Goal: Contribute content: Add original content to the website for others to see

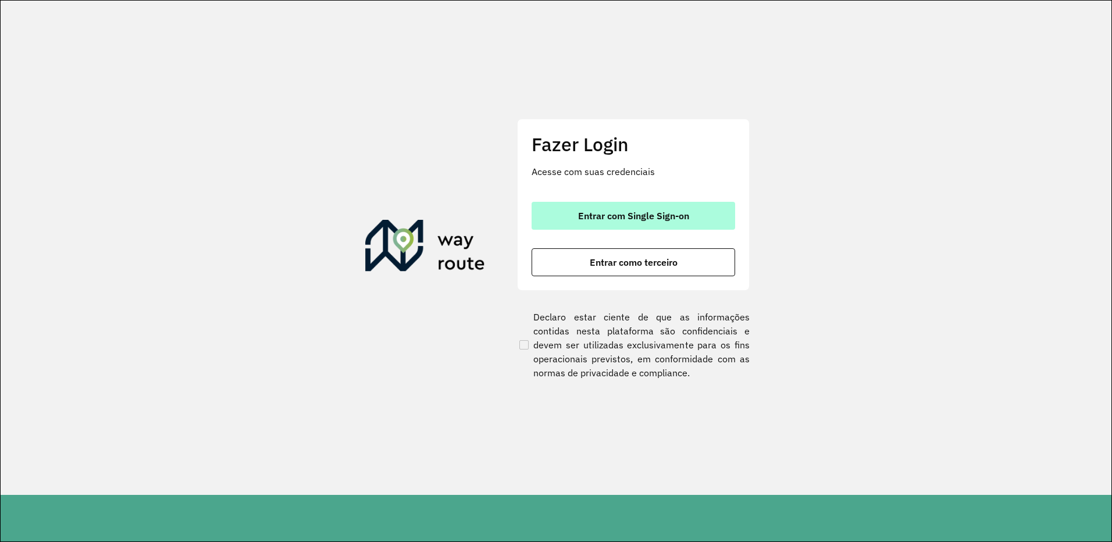
click at [617, 214] on span "Entrar com Single Sign-on" at bounding box center [633, 215] width 111 height 9
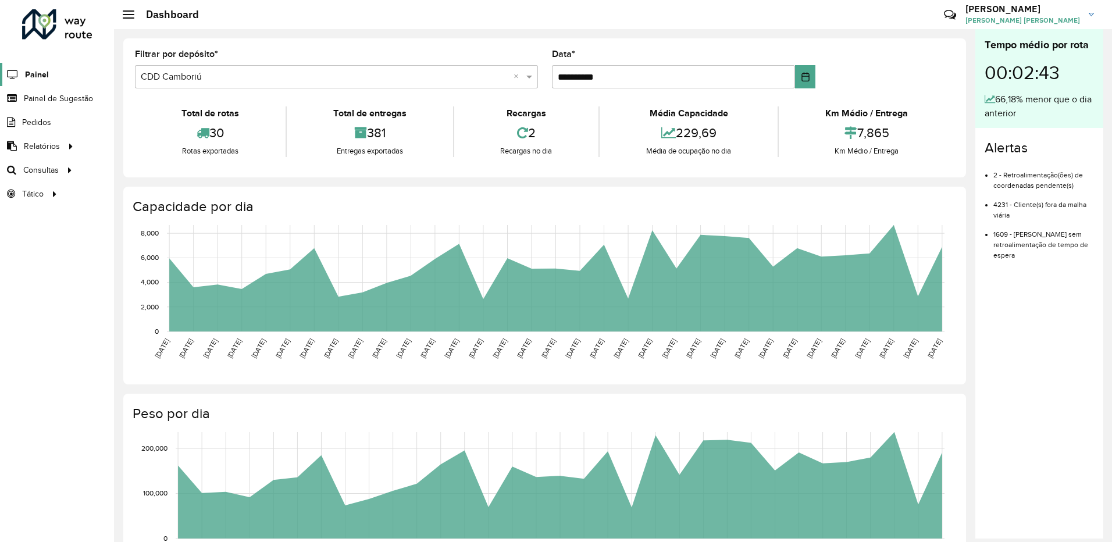
click at [35, 77] on span "Painel" at bounding box center [37, 75] width 24 height 12
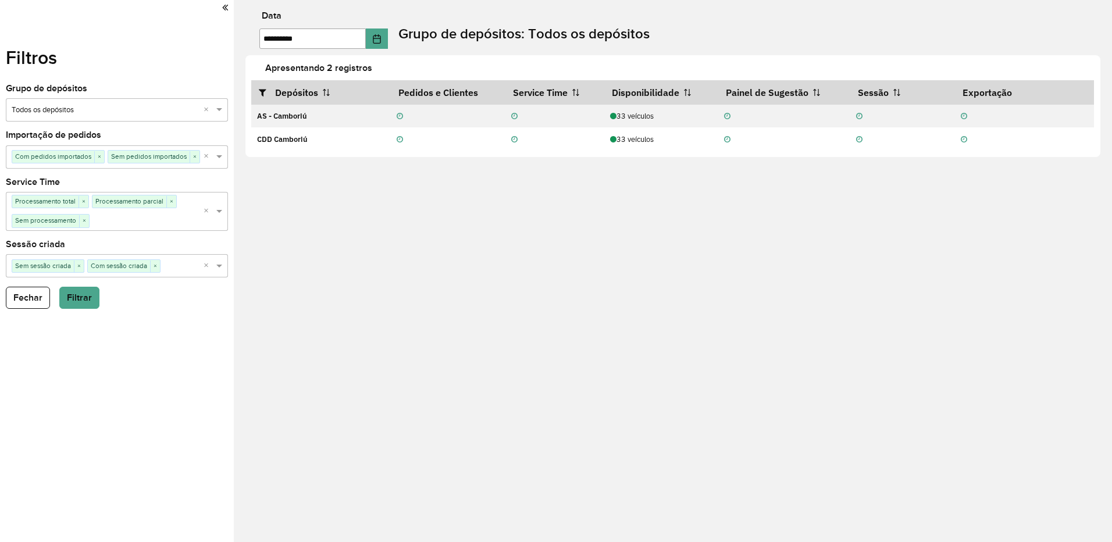
click at [31, 290] on button "Fechar" at bounding box center [28, 298] width 44 height 22
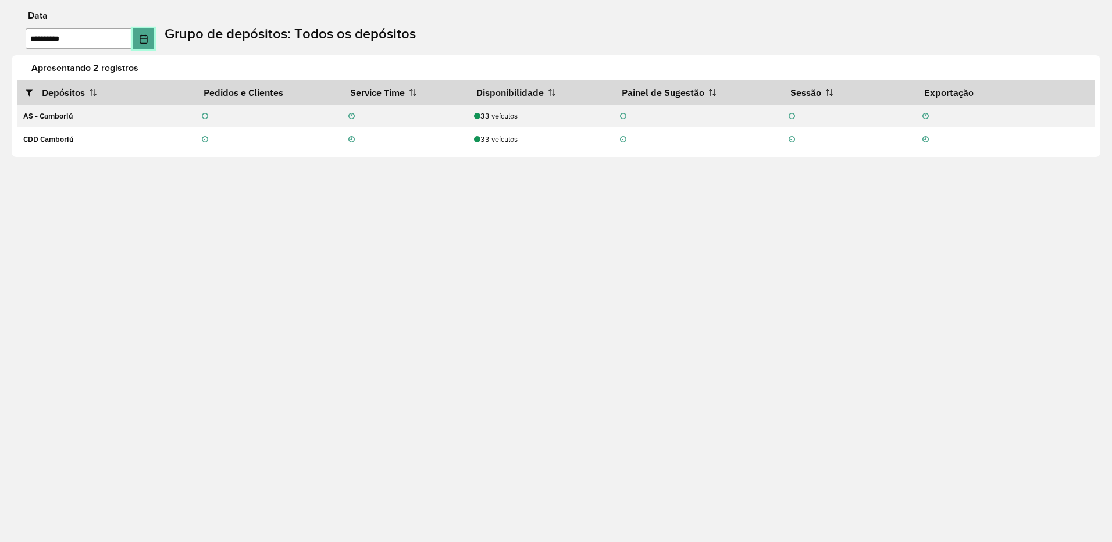
click at [155, 44] on button "Choose Date" at bounding box center [144, 39] width 22 height 20
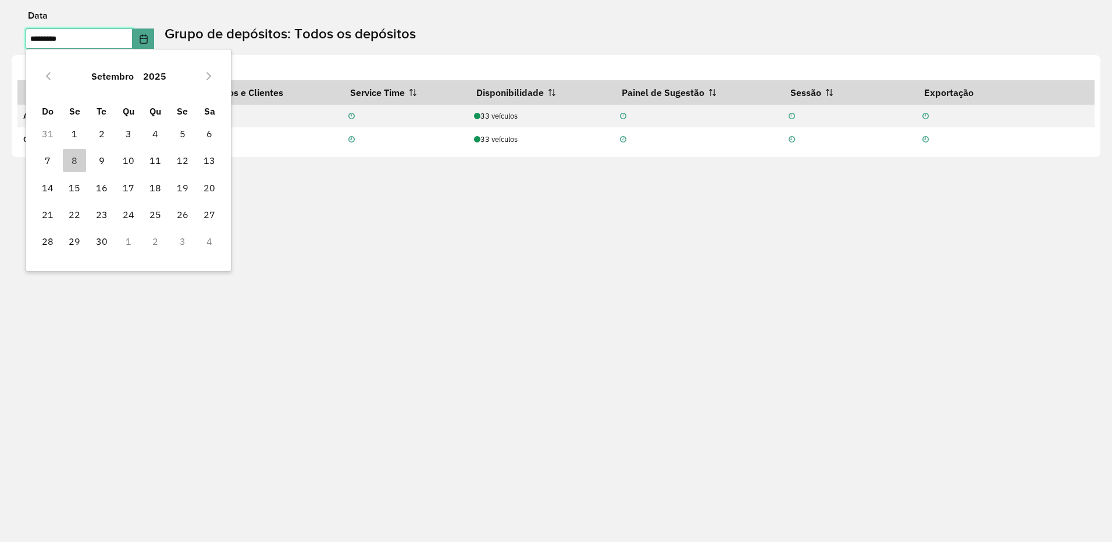
type input "*********"
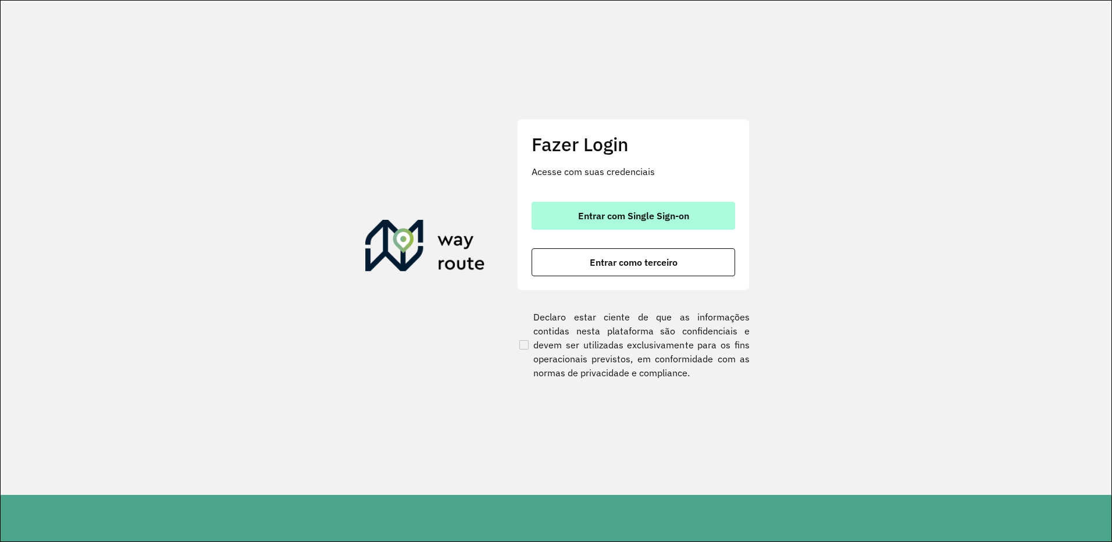
click at [652, 221] on span "Entrar com Single Sign-on" at bounding box center [633, 215] width 111 height 9
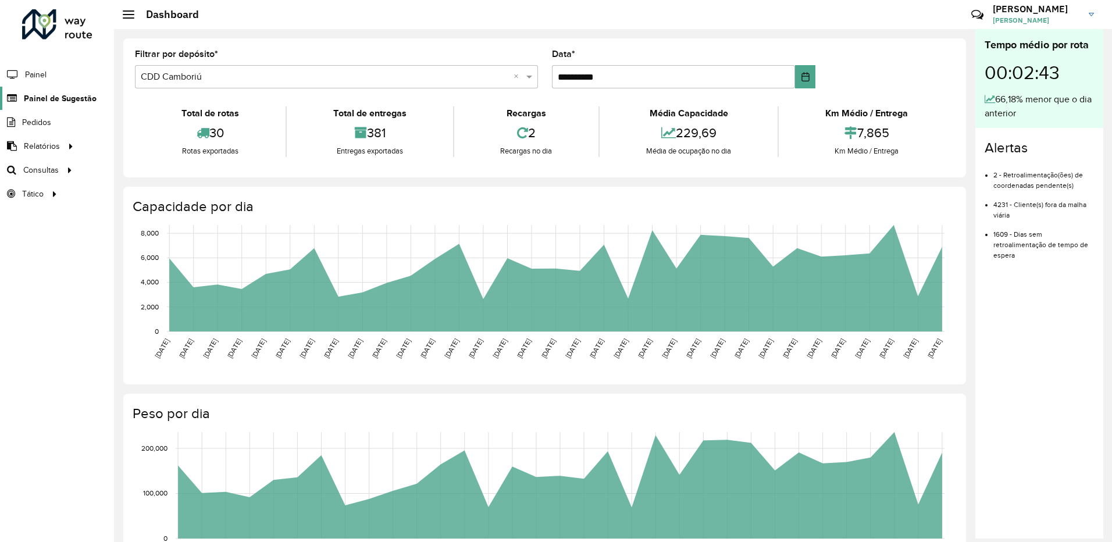
click at [42, 99] on span "Painel de Sugestão" at bounding box center [60, 99] width 73 height 12
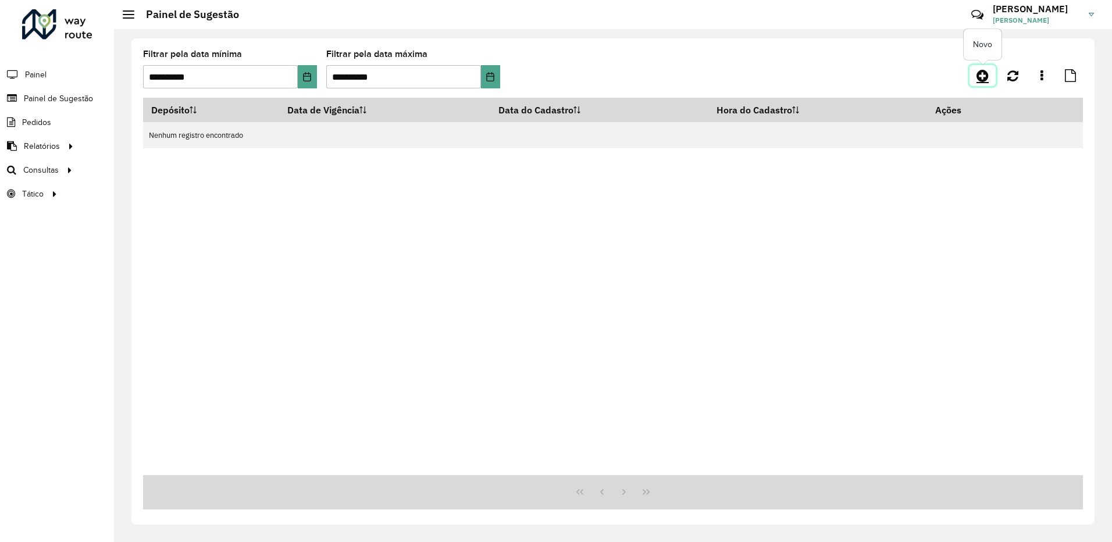
click at [979, 77] on icon at bounding box center [983, 76] width 12 height 14
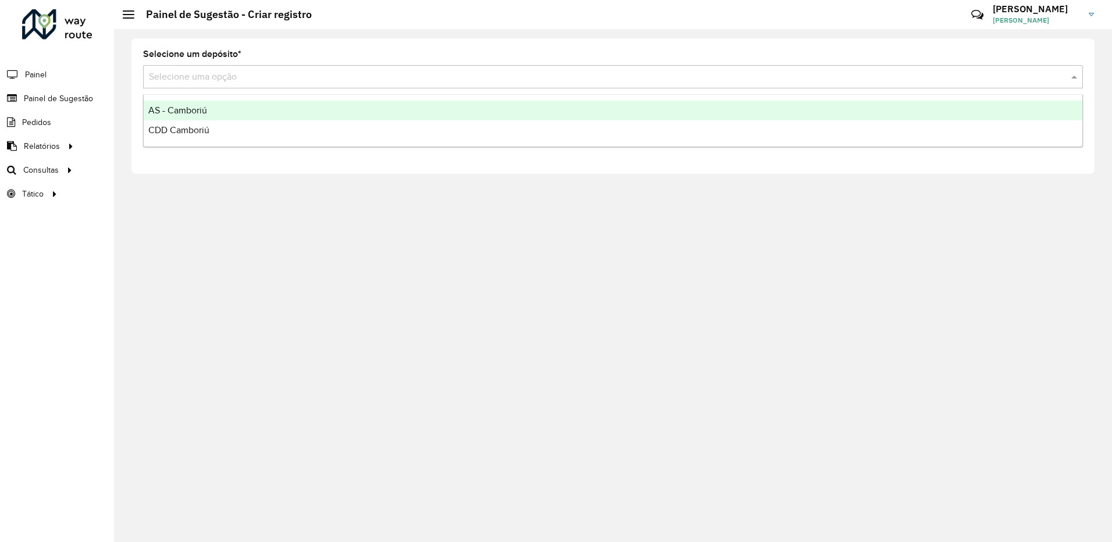
drag, startPoint x: 266, startPoint y: 81, endPoint x: 151, endPoint y: 131, distance: 125.4
click at [260, 84] on div "Selecione uma opção" at bounding box center [613, 76] width 940 height 23
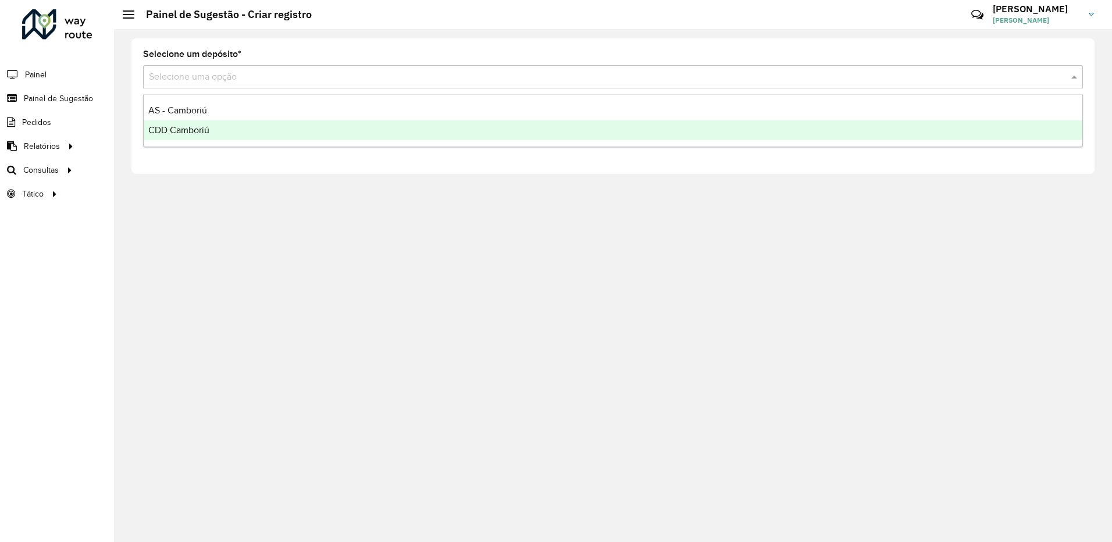
click at [171, 127] on span "CDD Camboriú" at bounding box center [178, 130] width 61 height 10
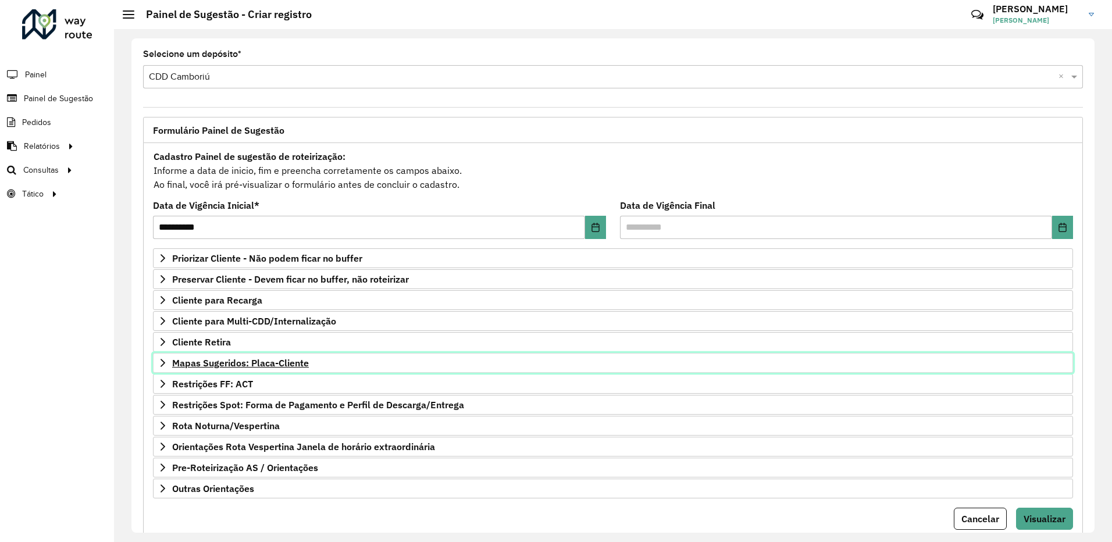
click at [277, 369] on link "Mapas Sugeridos: Placa-Cliente" at bounding box center [613, 363] width 920 height 20
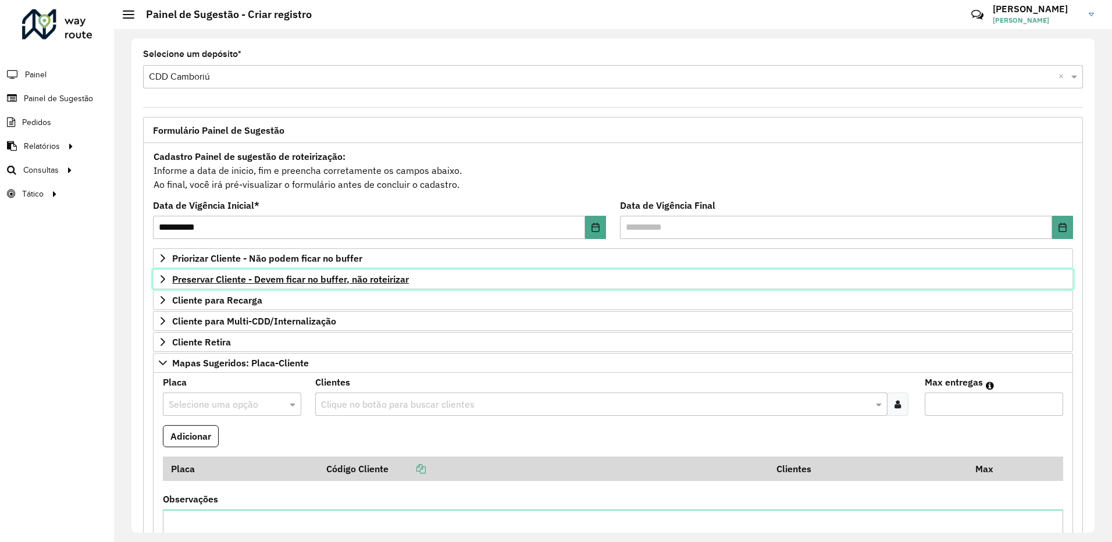
click at [282, 276] on span "Preservar Cliente - Devem ficar no buffer, não roteirizar" at bounding box center [290, 279] width 237 height 9
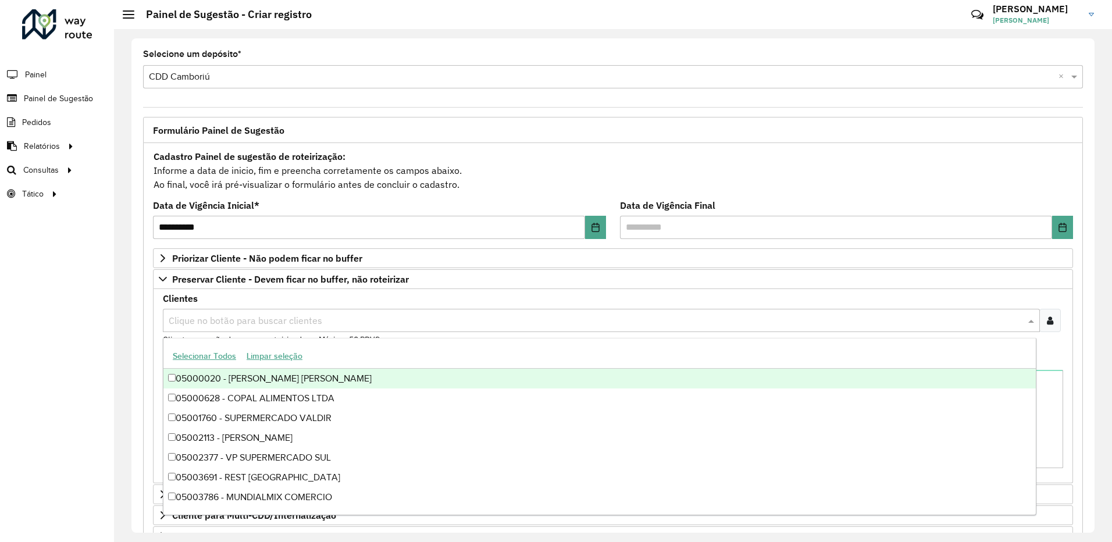
drag, startPoint x: 214, startPoint y: 318, endPoint x: 311, endPoint y: 350, distance: 102.5
click at [214, 317] on input "text" at bounding box center [596, 321] width 860 height 14
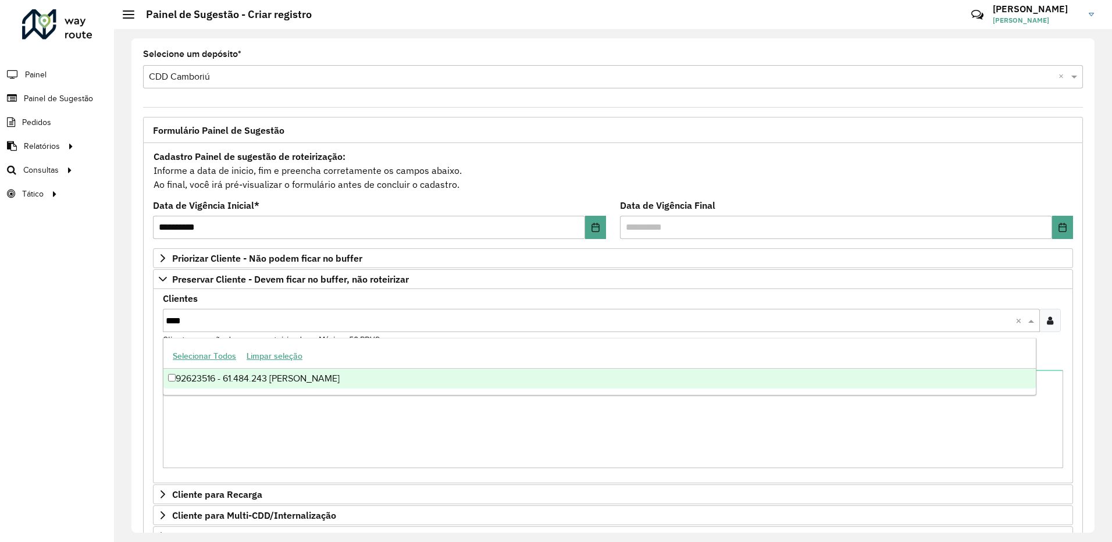
type input "*****"
click at [506, 378] on div "92623516 - 61.484.243 ANGELITA MESCHKE MOLINARI" at bounding box center [599, 379] width 873 height 20
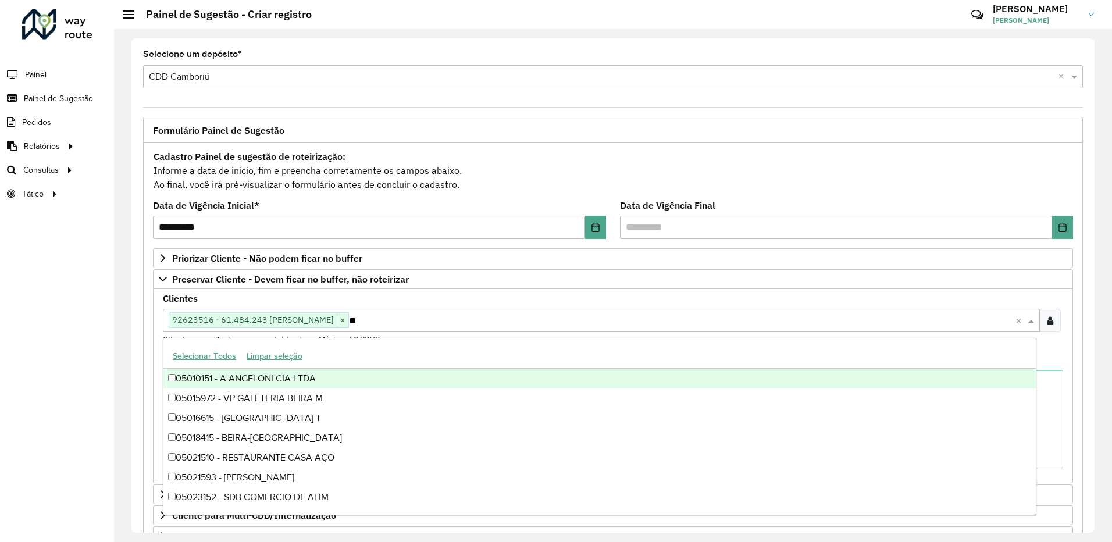
type input "*"
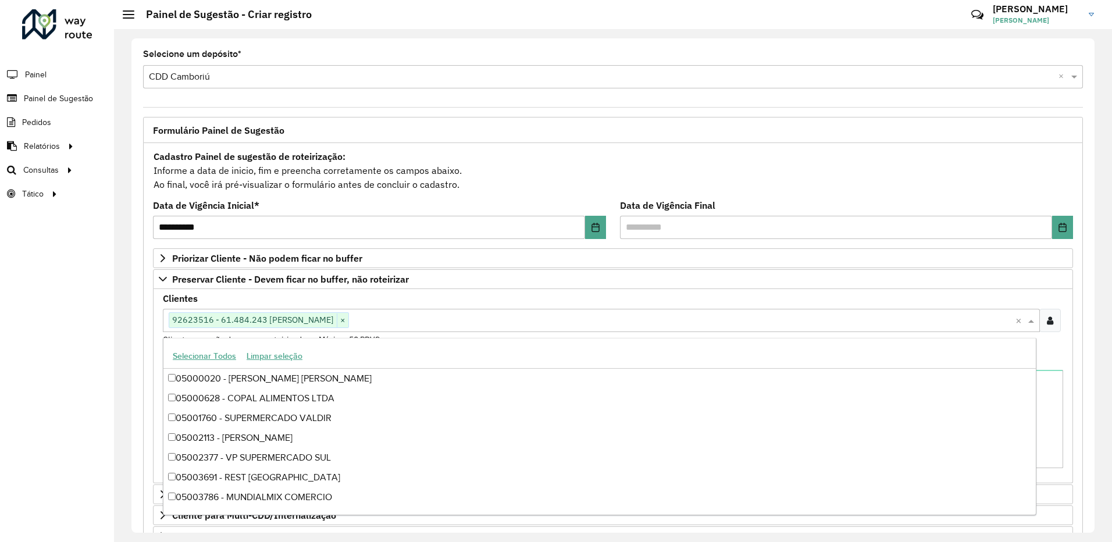
type input "*"
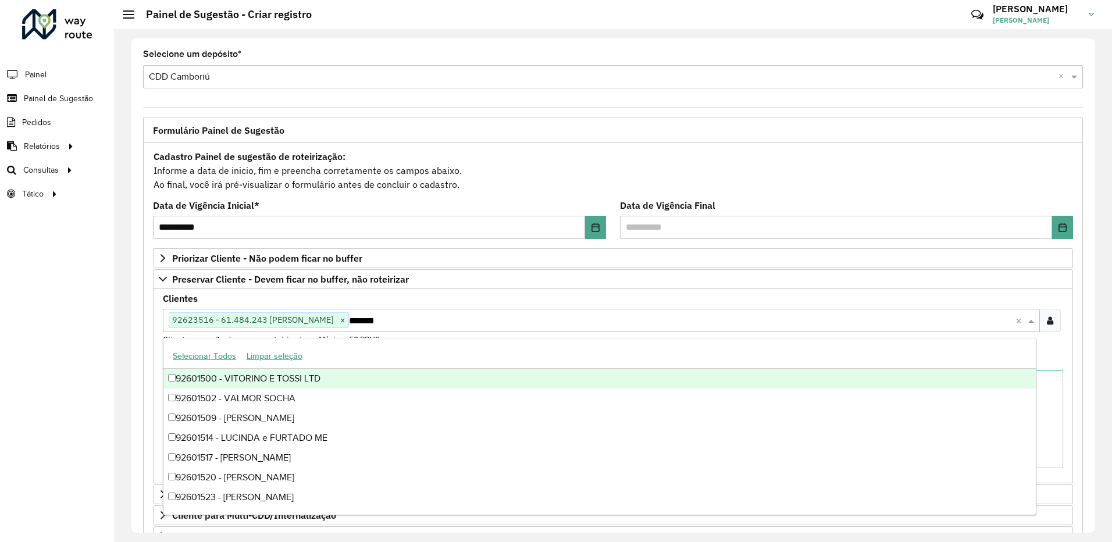
type input "********"
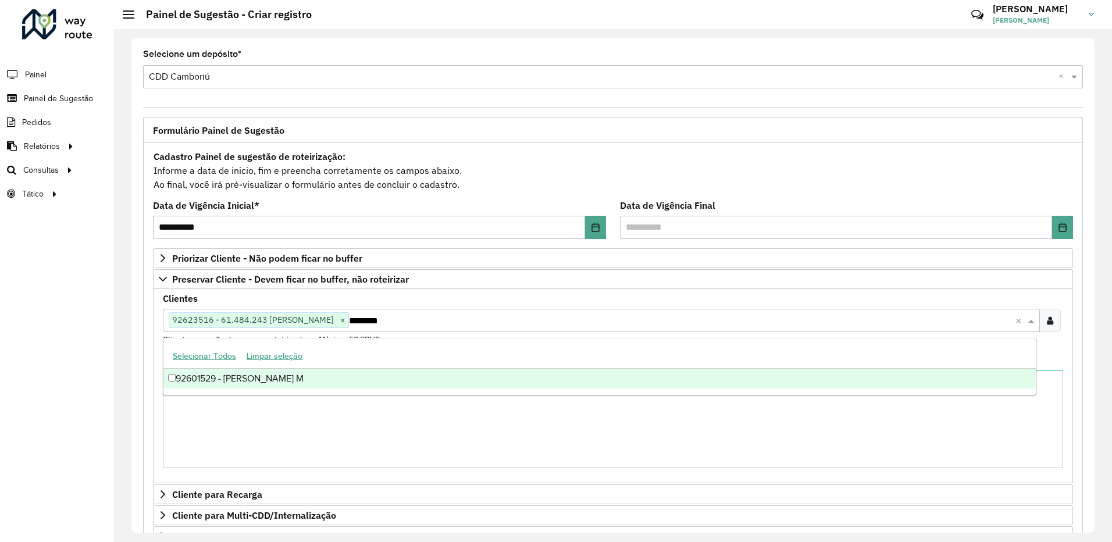
click at [404, 374] on div "92601529 - ROSELI MARTINENGHI M" at bounding box center [599, 379] width 873 height 20
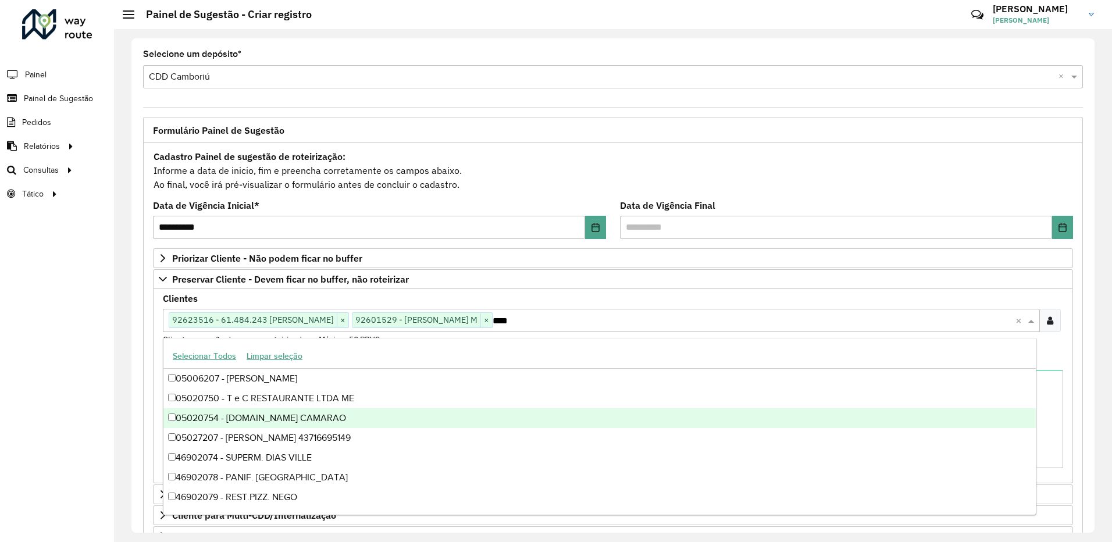
type input "*****"
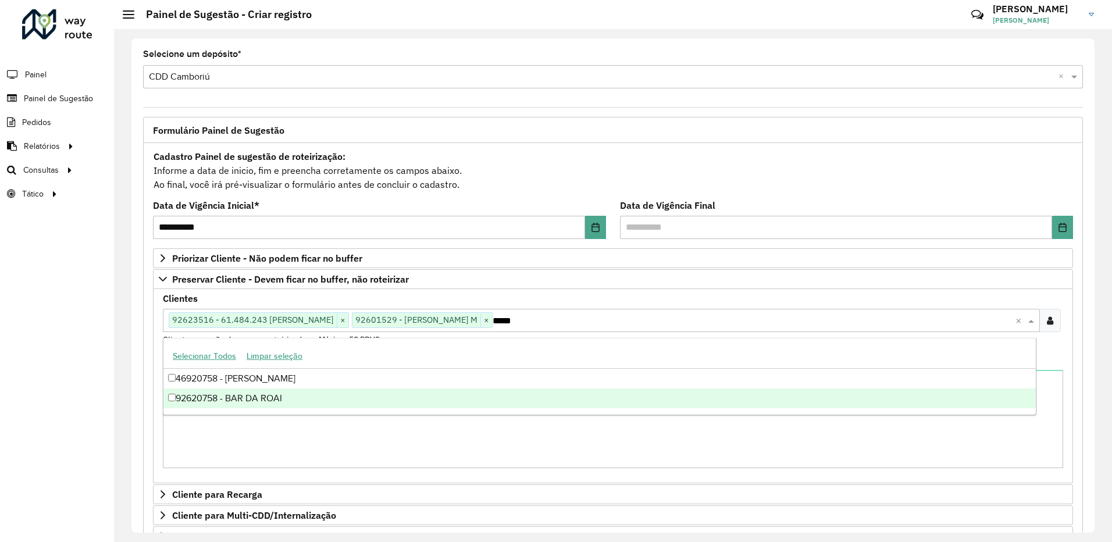
click at [485, 394] on div "92620758 - BAR DA ROAI" at bounding box center [599, 399] width 873 height 20
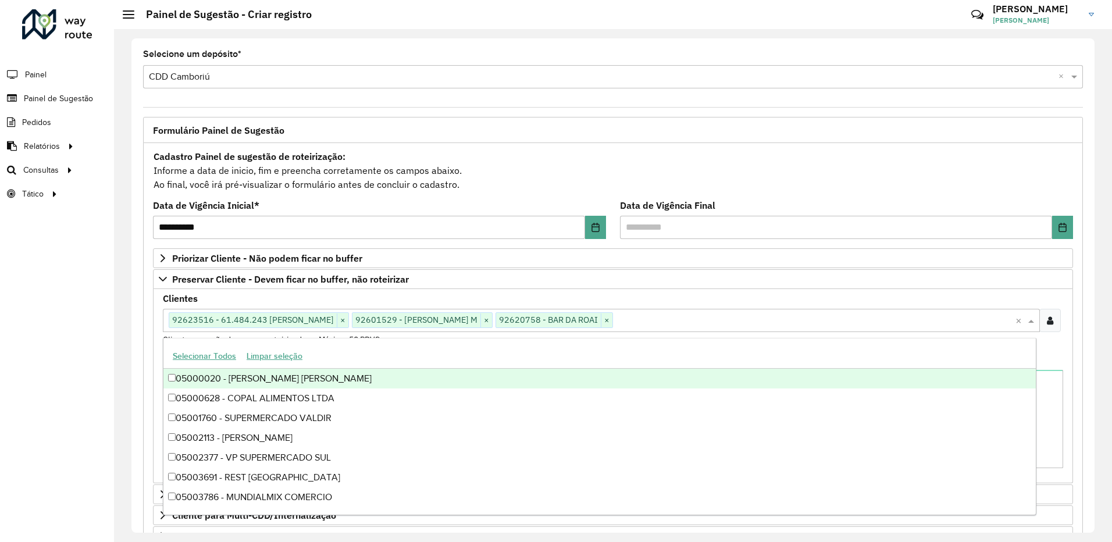
click at [47, 364] on div "Roteirizador AmbevTech Painel Painel de Sugestão Pedidos Relatórios Clientes Cl…" at bounding box center [57, 271] width 114 height 542
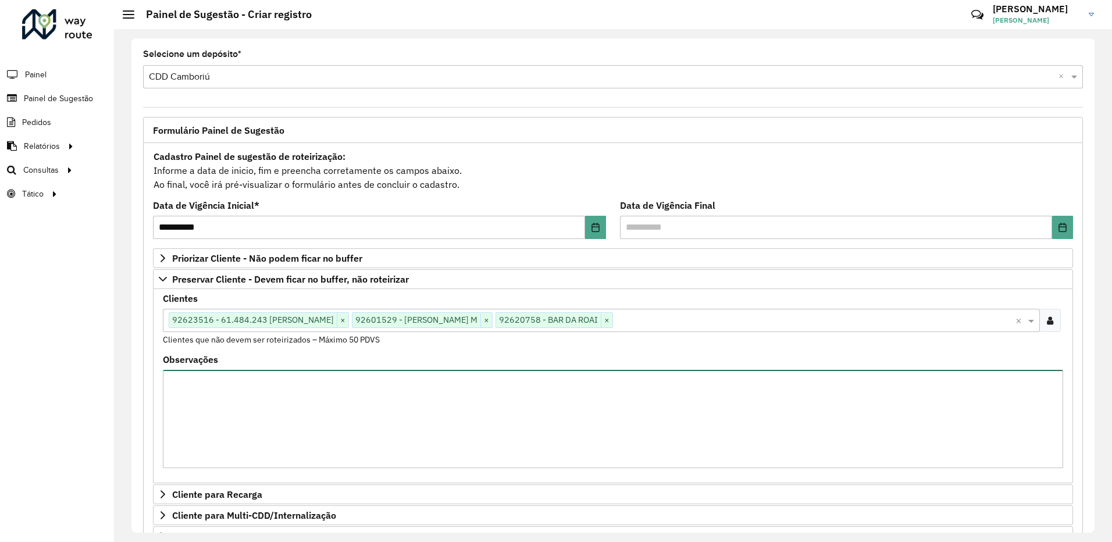
click at [362, 404] on textarea "Observações" at bounding box center [613, 419] width 901 height 98
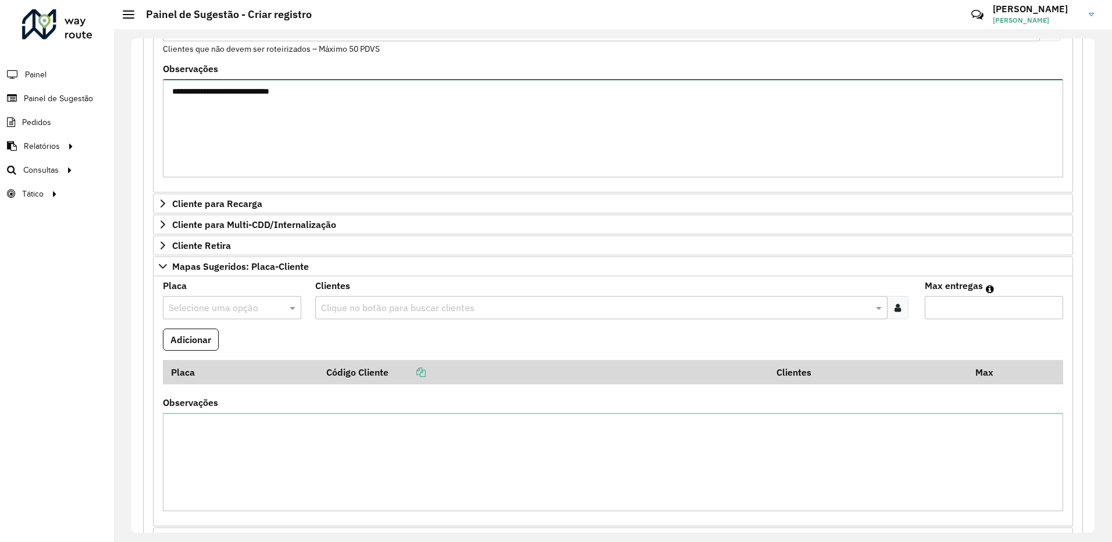
type textarea "**********"
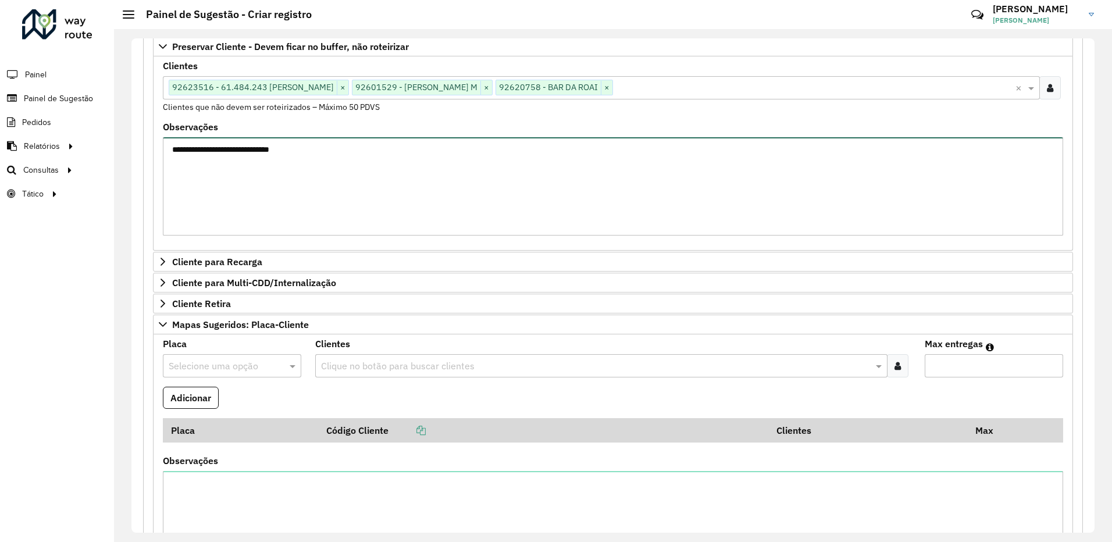
scroll to position [482, 0]
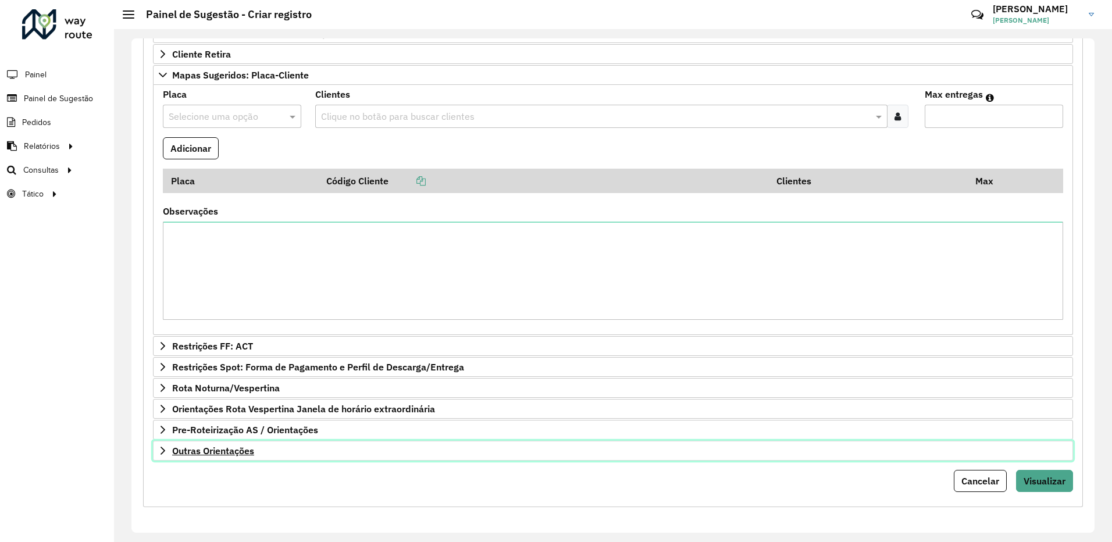
click at [382, 458] on link "Outras Orientações" at bounding box center [613, 451] width 920 height 20
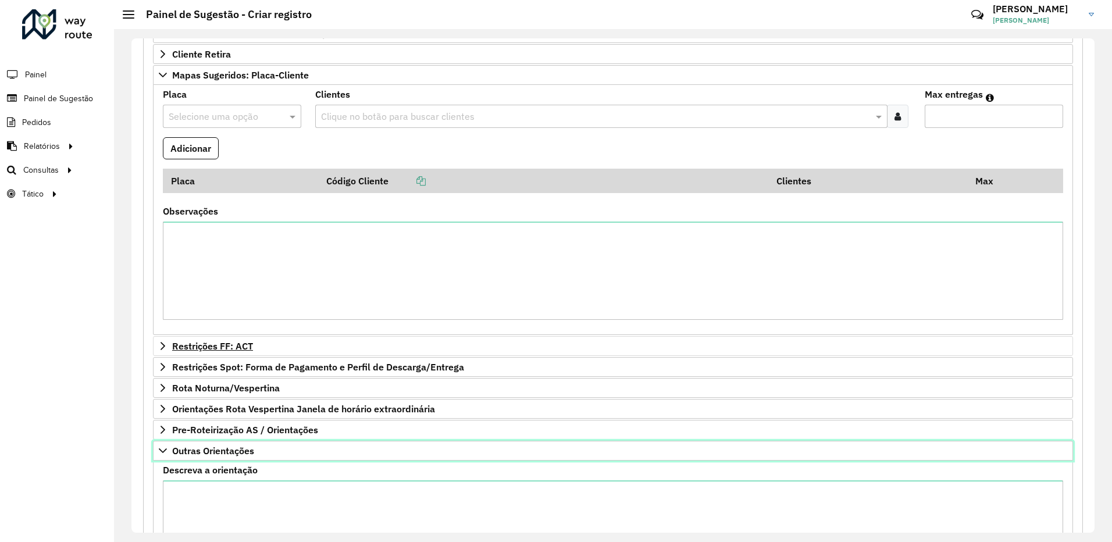
scroll to position [616, 0]
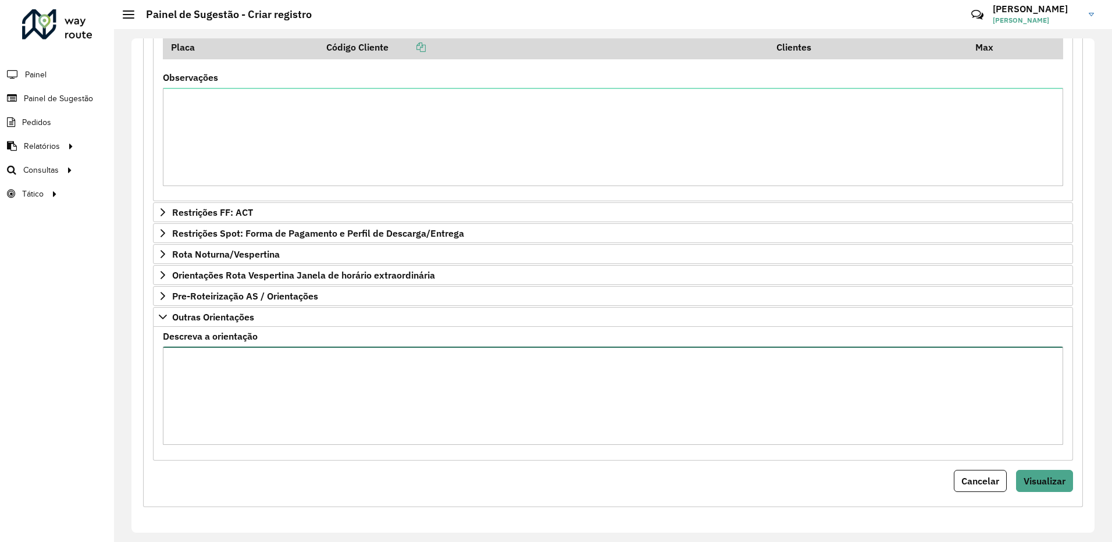
click at [305, 385] on textarea "Descreva a orientação" at bounding box center [613, 396] width 901 height 98
click at [477, 351] on textarea "**********" at bounding box center [613, 396] width 901 height 98
paste textarea
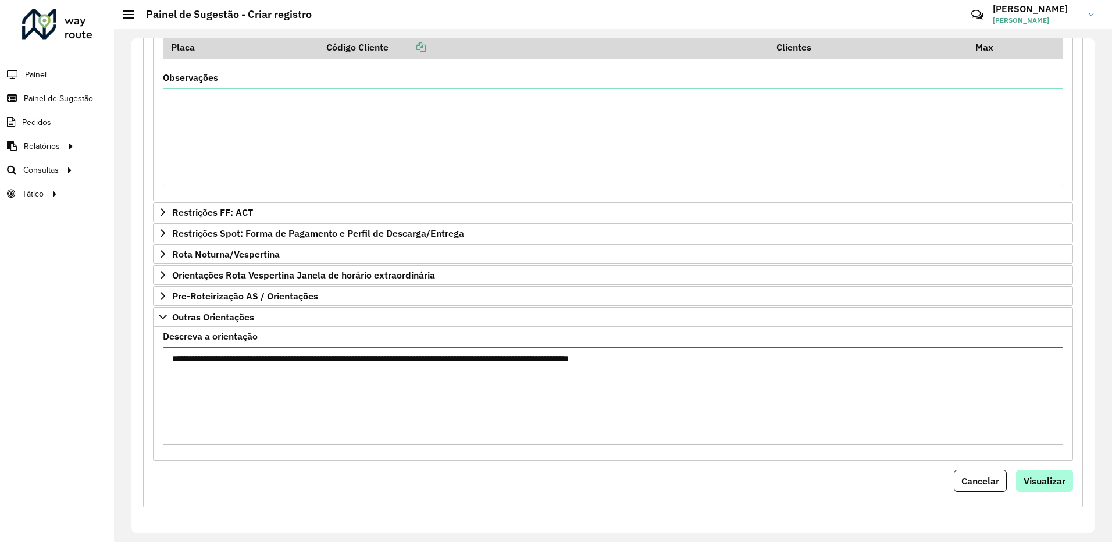
type textarea "**********"
click at [1030, 474] on button "Visualizar" at bounding box center [1044, 481] width 57 height 22
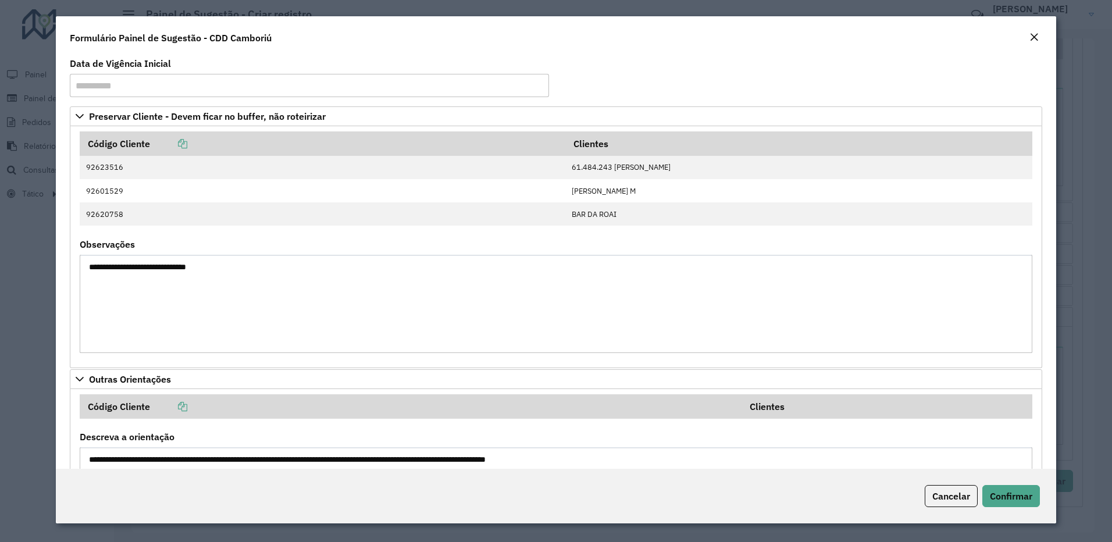
scroll to position [108, 0]
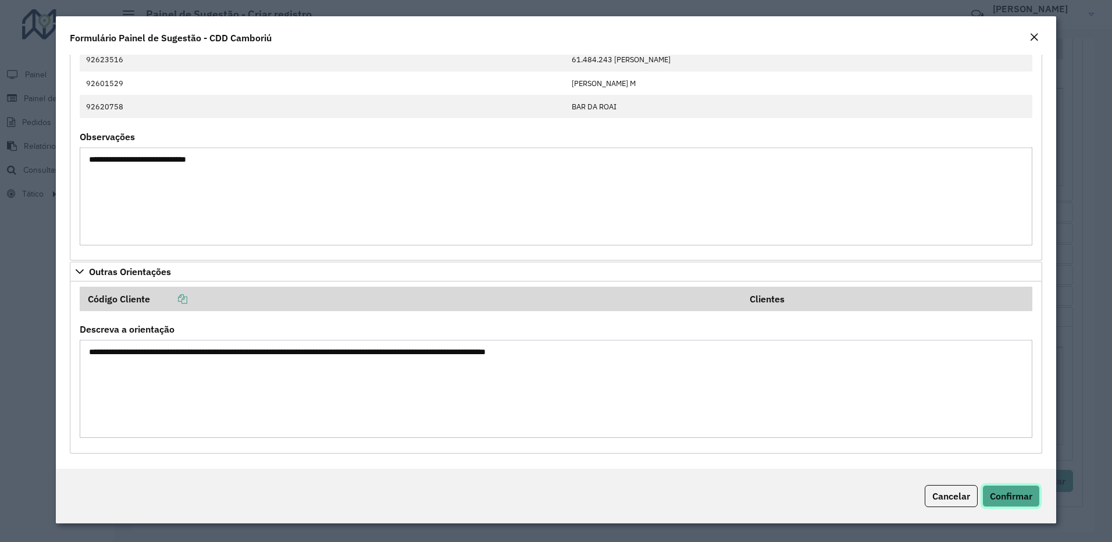
click at [991, 489] on button "Confirmar" at bounding box center [1012, 496] width 58 height 22
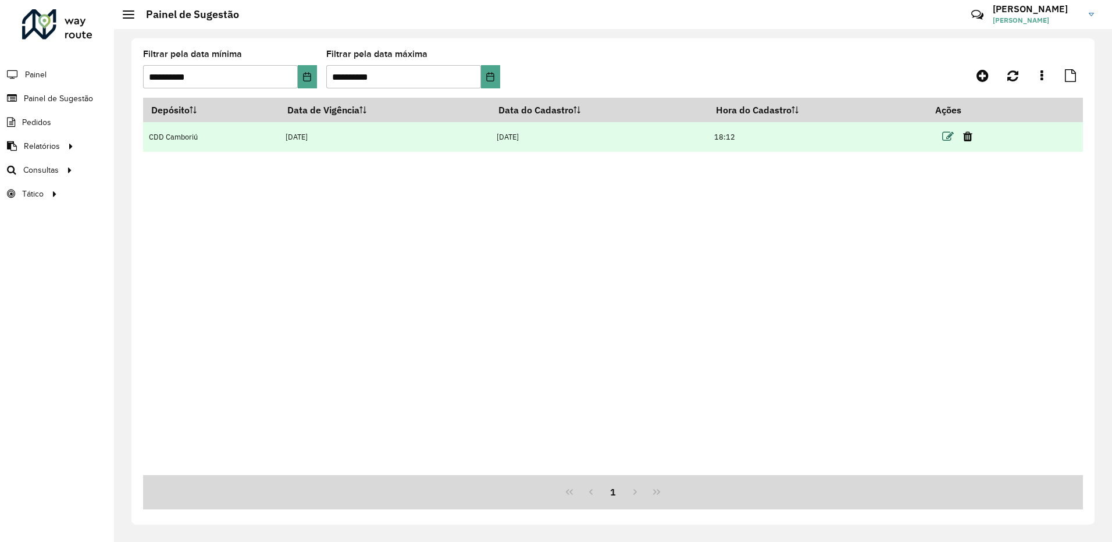
click at [947, 134] on icon at bounding box center [949, 137] width 12 height 12
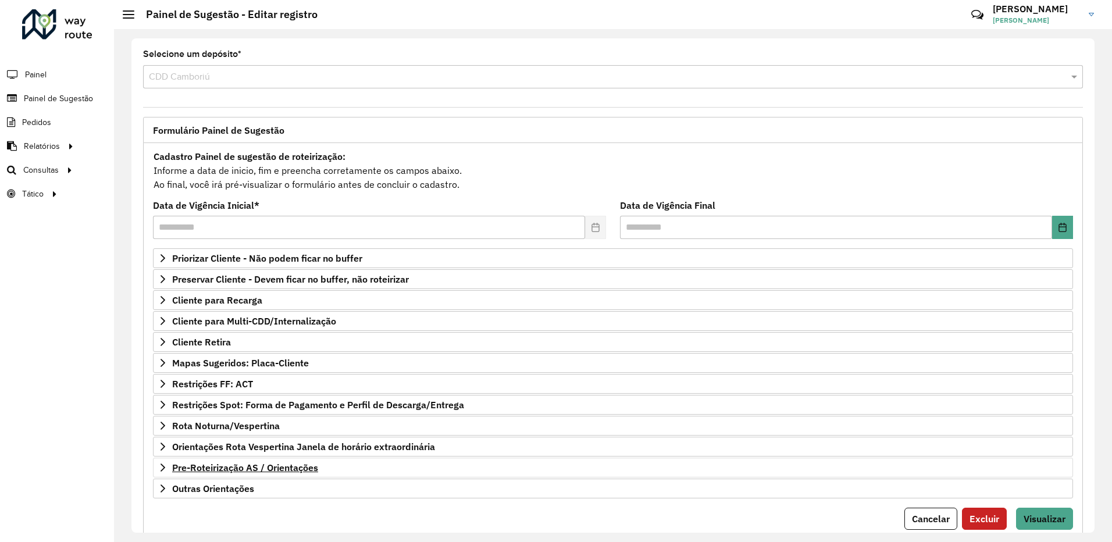
scroll to position [38, 0]
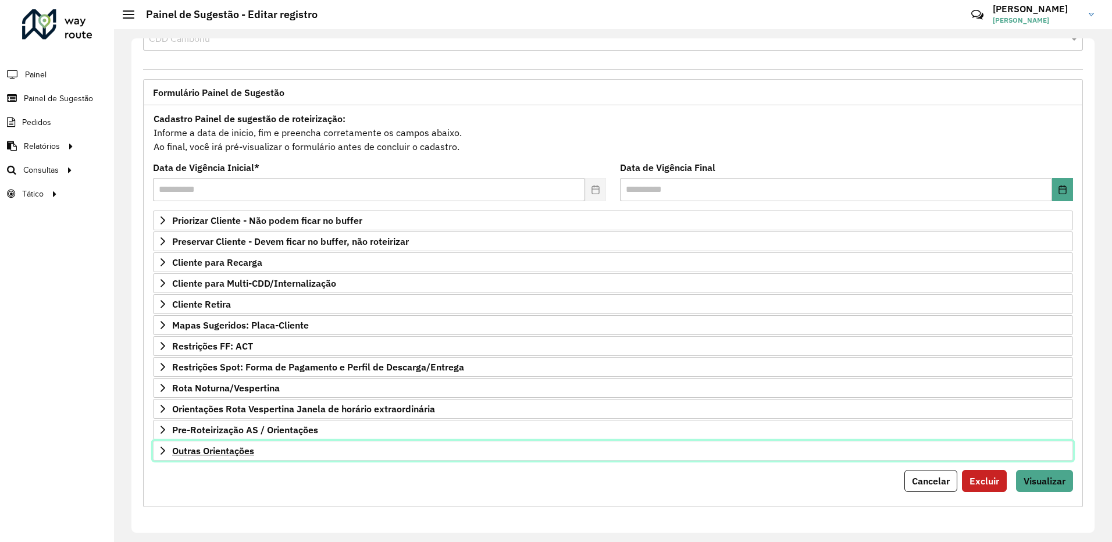
click at [230, 453] on span "Outras Orientações" at bounding box center [213, 450] width 82 height 9
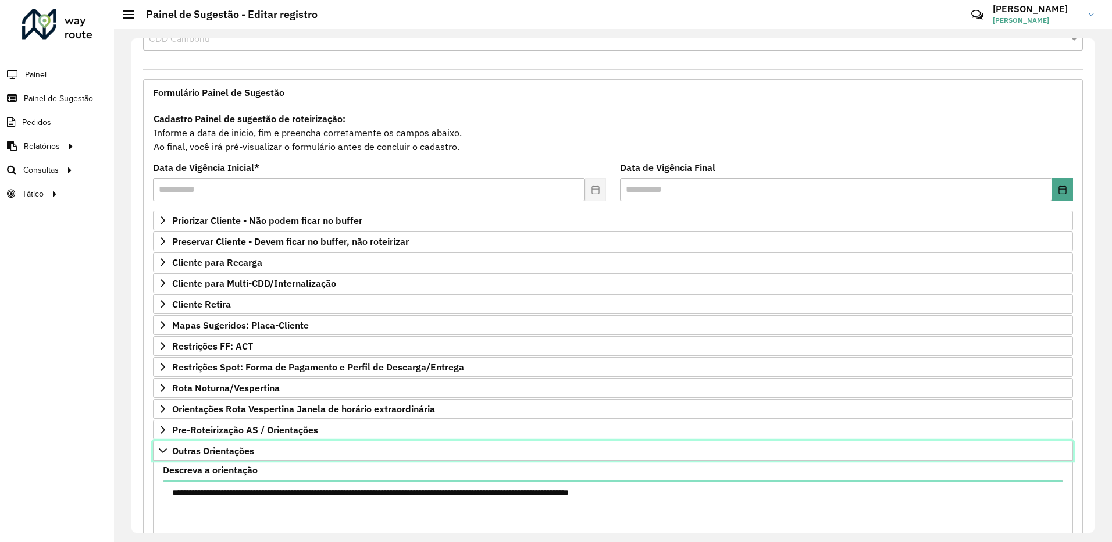
scroll to position [171, 0]
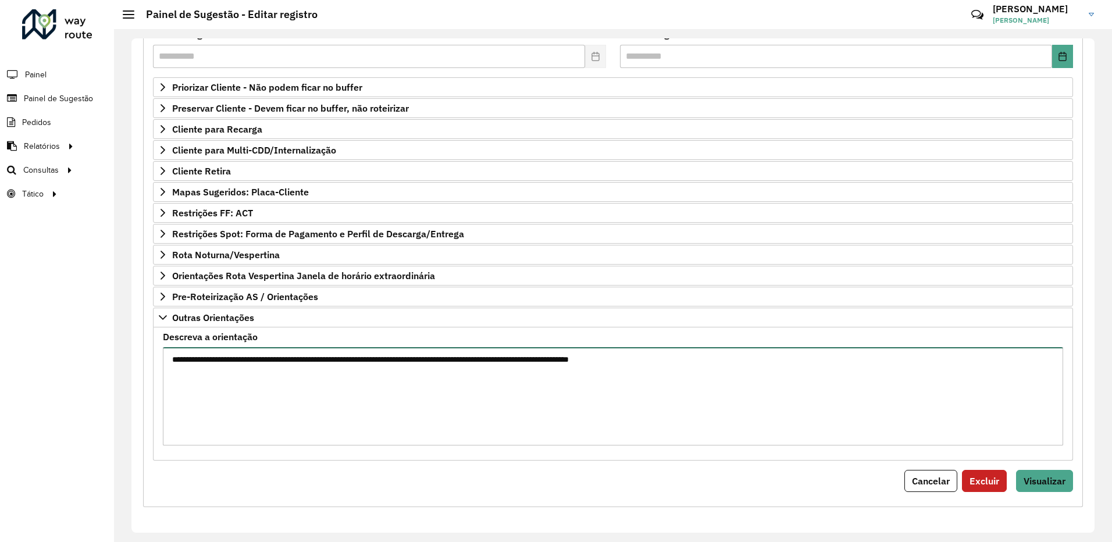
drag, startPoint x: 293, startPoint y: 357, endPoint x: 521, endPoint y: 360, distance: 228.1
click at [521, 360] on textarea "**********" at bounding box center [613, 396] width 901 height 98
click at [1046, 480] on span "Visualizar" at bounding box center [1045, 481] width 42 height 12
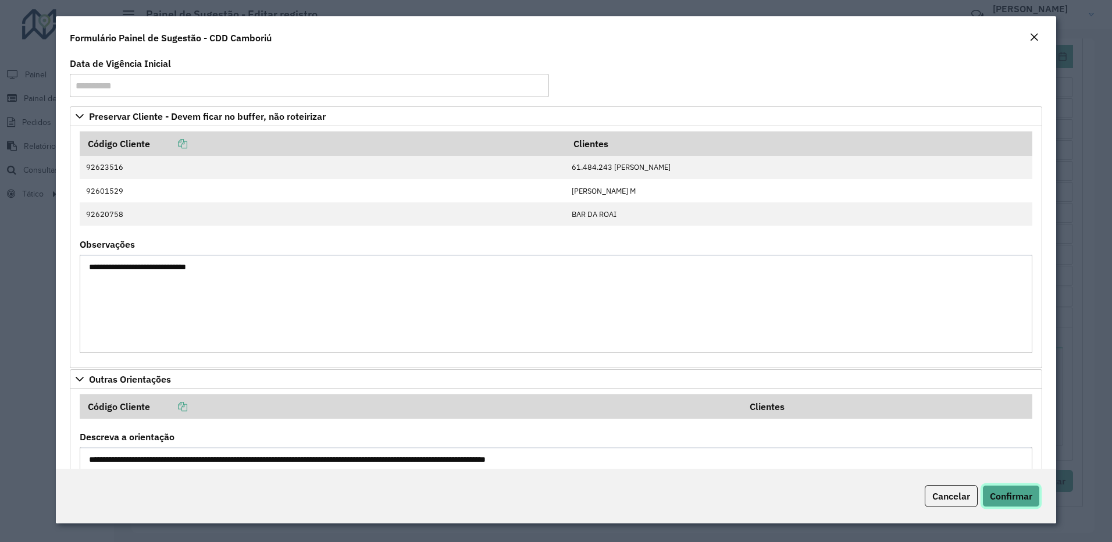
click at [1028, 500] on span "Confirmar" at bounding box center [1011, 496] width 42 height 12
